Goal: Task Accomplishment & Management: Use online tool/utility

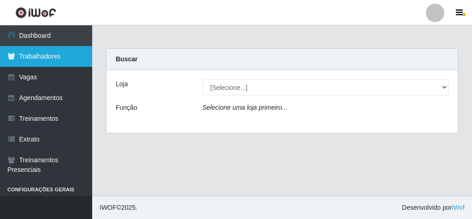
click at [51, 54] on link "Trabalhadores" at bounding box center [46, 56] width 92 height 21
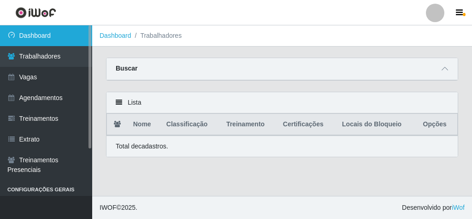
click at [53, 35] on link "Dashboard" at bounding box center [46, 35] width 92 height 21
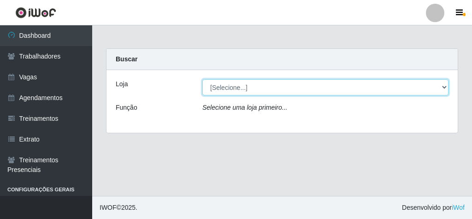
click at [444, 87] on select "[Selecione...] Rede Econômico - Malvinas Rede Econômico - Prata" at bounding box center [325, 87] width 246 height 16
select select "194"
click at [202, 79] on select "[Selecione...] Rede Econômico - Malvinas Rede Econômico - Prata" at bounding box center [325, 87] width 246 height 16
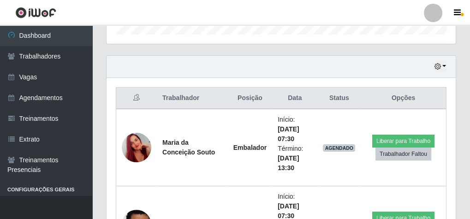
scroll to position [332, 0]
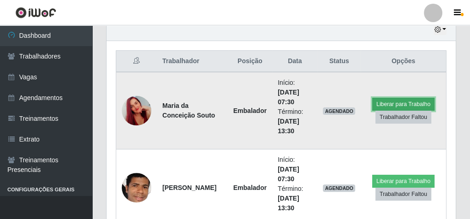
click at [394, 99] on button "Liberar para Trabalho" at bounding box center [403, 104] width 62 height 13
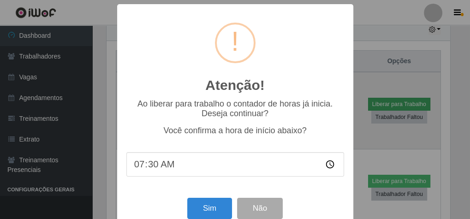
scroll to position [191, 346]
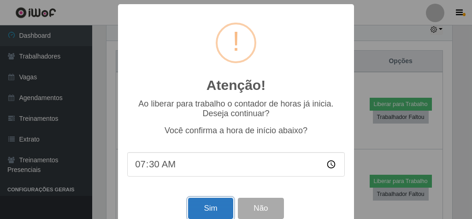
click at [204, 211] on button "Sim" at bounding box center [210, 209] width 45 height 22
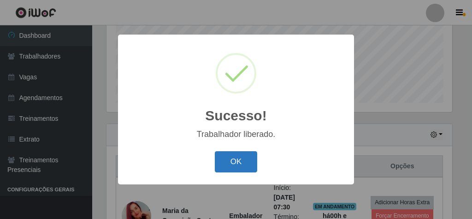
click at [243, 163] on button "OK" at bounding box center [236, 162] width 43 height 22
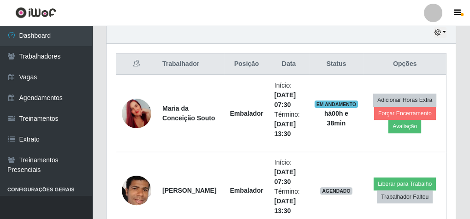
scroll to position [374, 0]
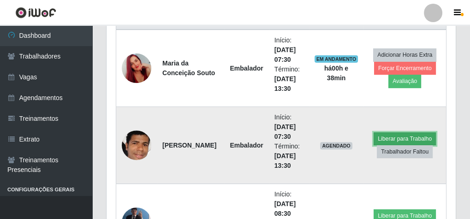
click at [406, 135] on button "Liberar para Trabalho" at bounding box center [404, 138] width 62 height 13
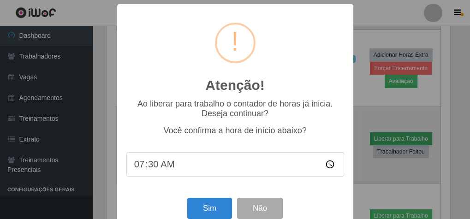
scroll to position [191, 346]
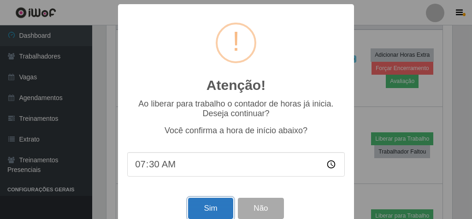
click at [203, 207] on button "Sim" at bounding box center [210, 209] width 45 height 22
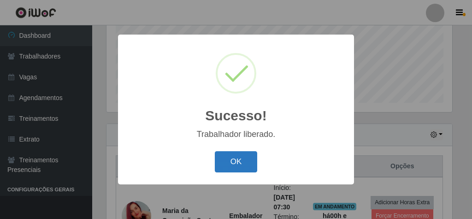
click at [233, 159] on button "OK" at bounding box center [236, 162] width 43 height 22
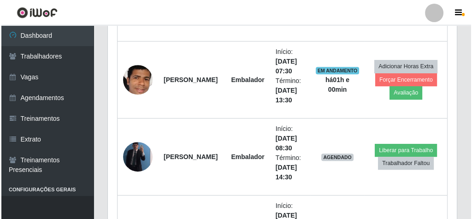
scroll to position [485, 0]
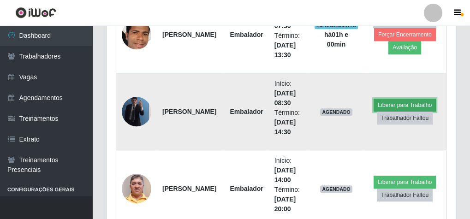
click at [413, 99] on button "Liberar para Trabalho" at bounding box center [404, 105] width 62 height 13
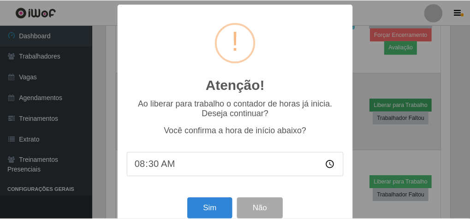
scroll to position [191, 346]
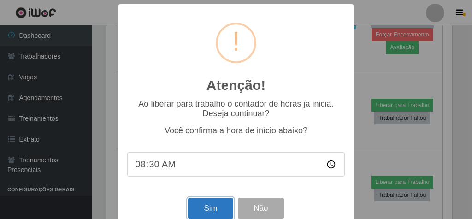
click at [214, 209] on button "Sim" at bounding box center [210, 209] width 45 height 22
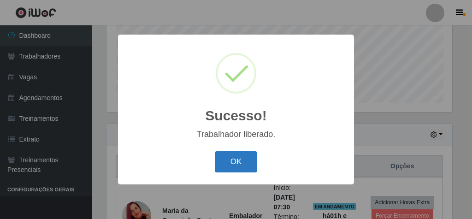
click at [246, 164] on button "OK" at bounding box center [236, 162] width 43 height 22
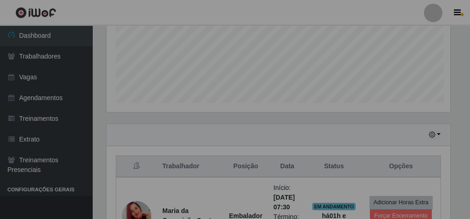
scroll to position [191, 349]
